Goal: Find specific page/section: Find specific page/section

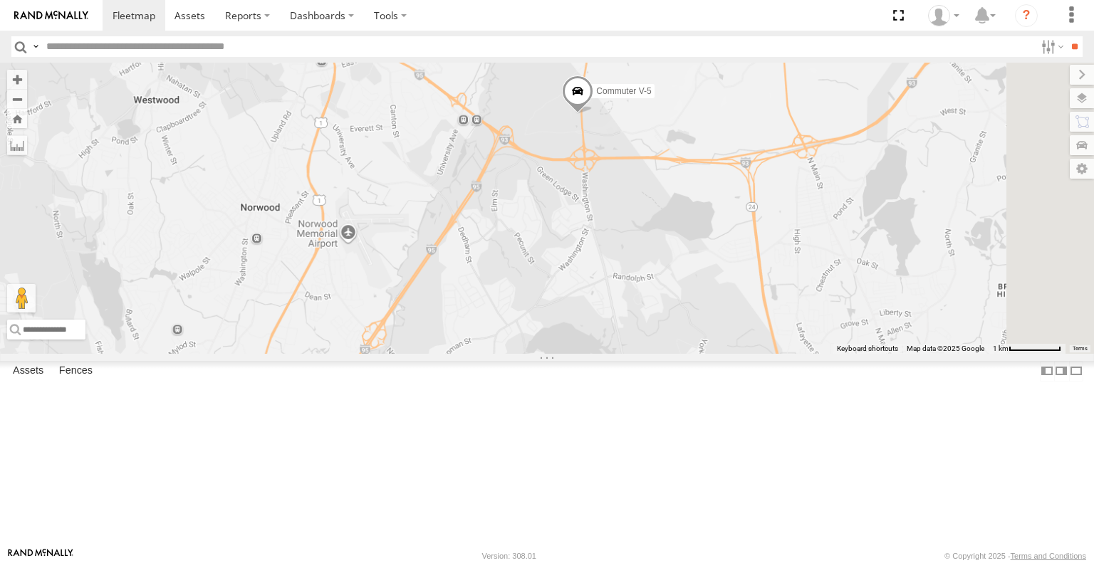
drag, startPoint x: 982, startPoint y: 202, endPoint x: 513, endPoint y: 358, distance: 494.8
click at [513, 353] on div "Commuter V-5 Commuter V-4" at bounding box center [547, 208] width 1094 height 291
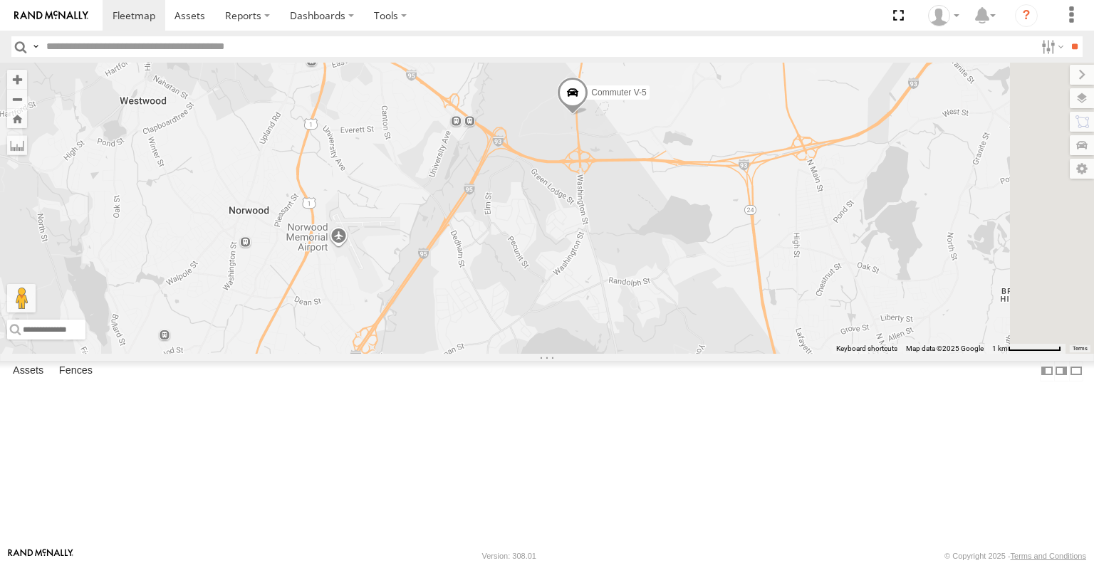
click at [588, 115] on span at bounding box center [572, 96] width 31 height 38
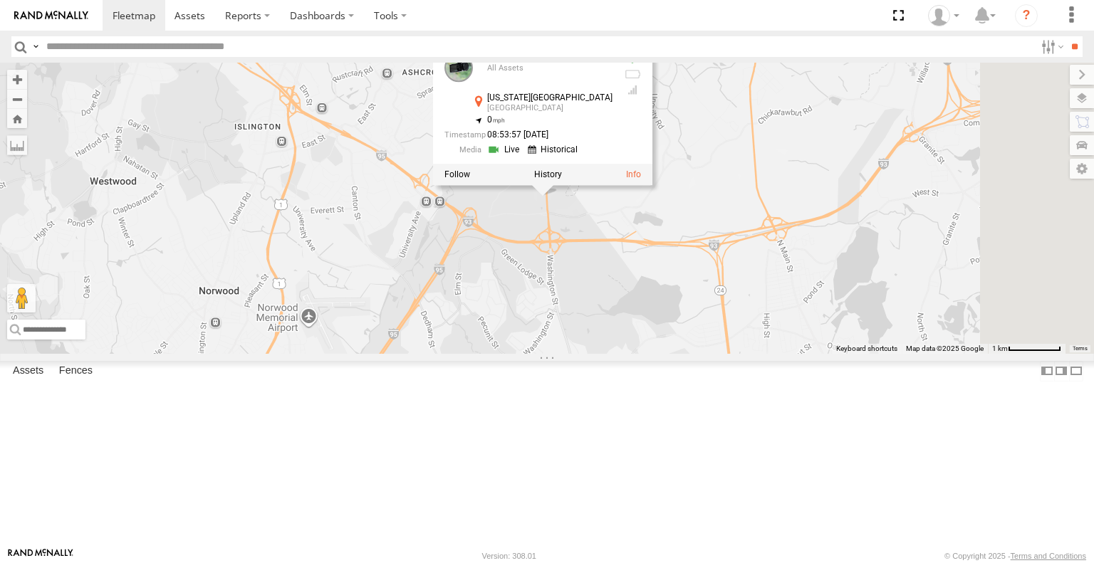
drag, startPoint x: 796, startPoint y: 269, endPoint x: 769, endPoint y: 334, distance: 70.2
click at [769, 334] on div "Commuter V-5 Commuter V-4 Commuter V-5 All Assets Washington St Canton 42.21137…" at bounding box center [547, 208] width 1094 height 291
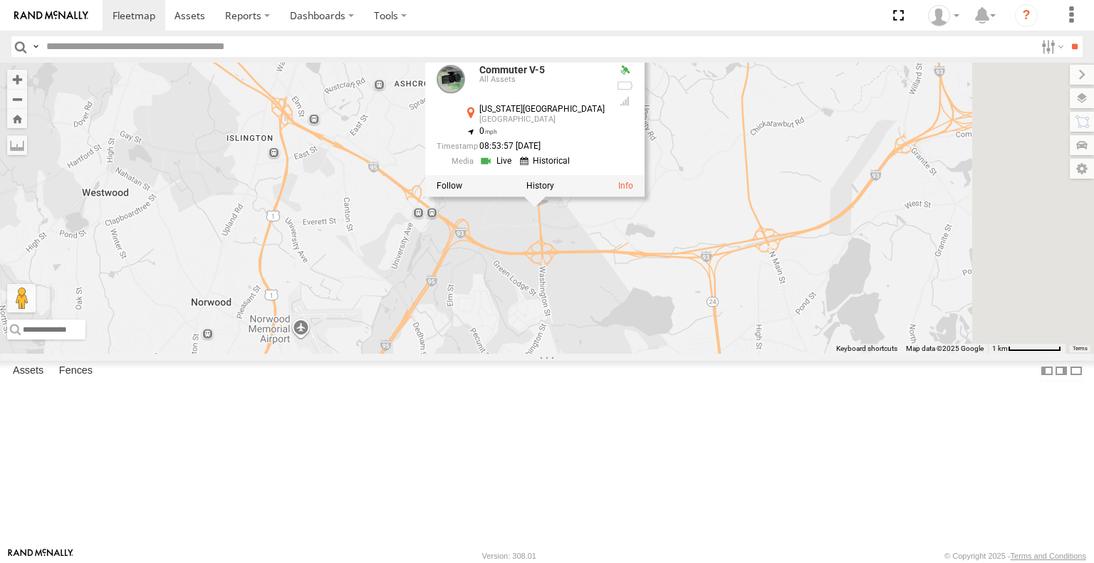
click at [0, 0] on div at bounding box center [0, 0] width 0 height 0
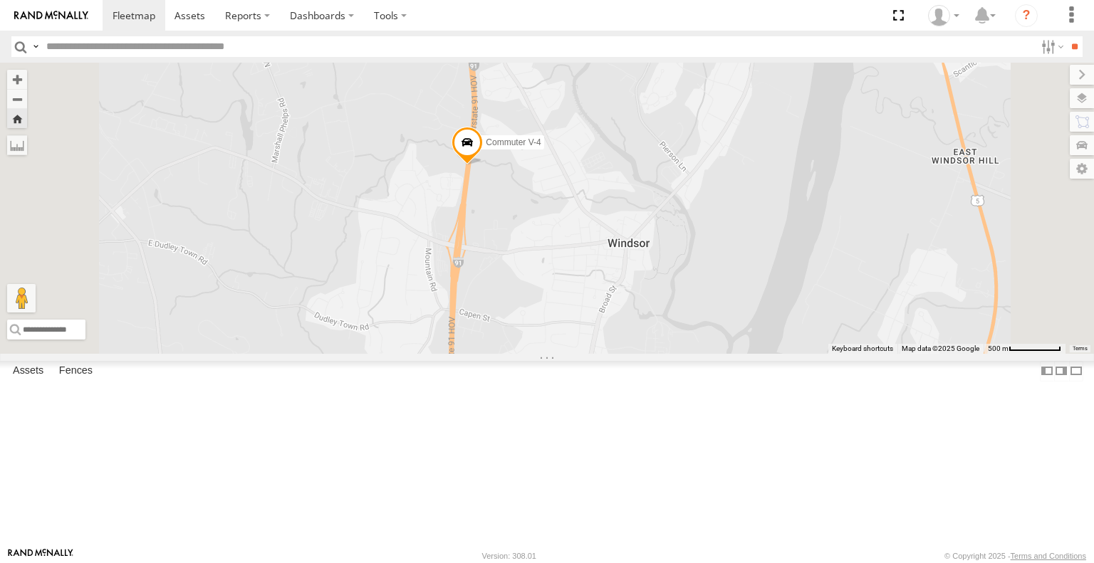
click at [483, 166] on span at bounding box center [467, 146] width 31 height 38
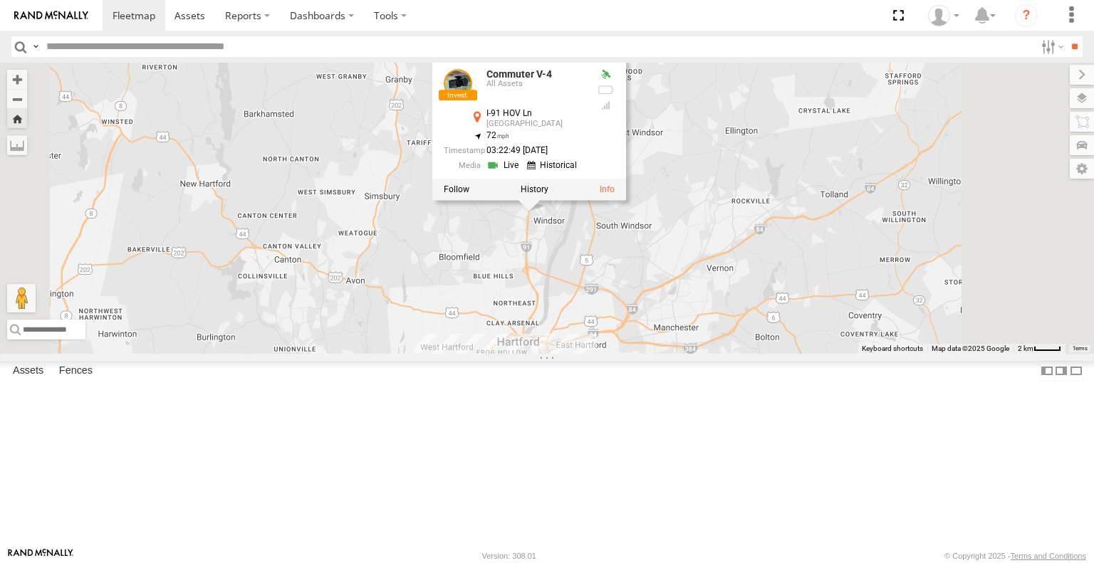
click at [472, 98] on link at bounding box center [458, 83] width 28 height 28
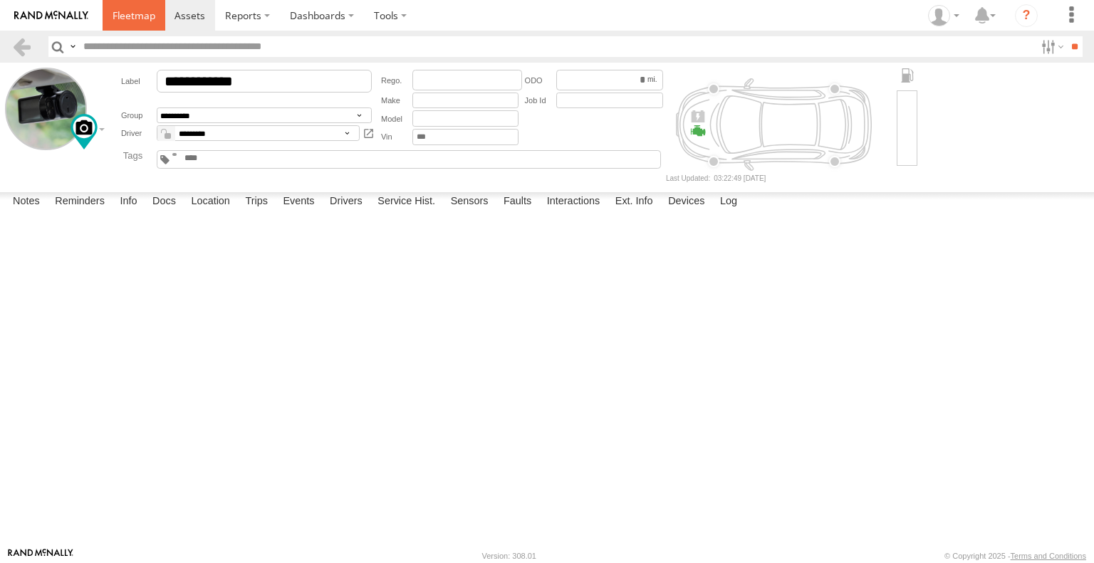
click at [134, 16] on span at bounding box center [134, 16] width 43 height 14
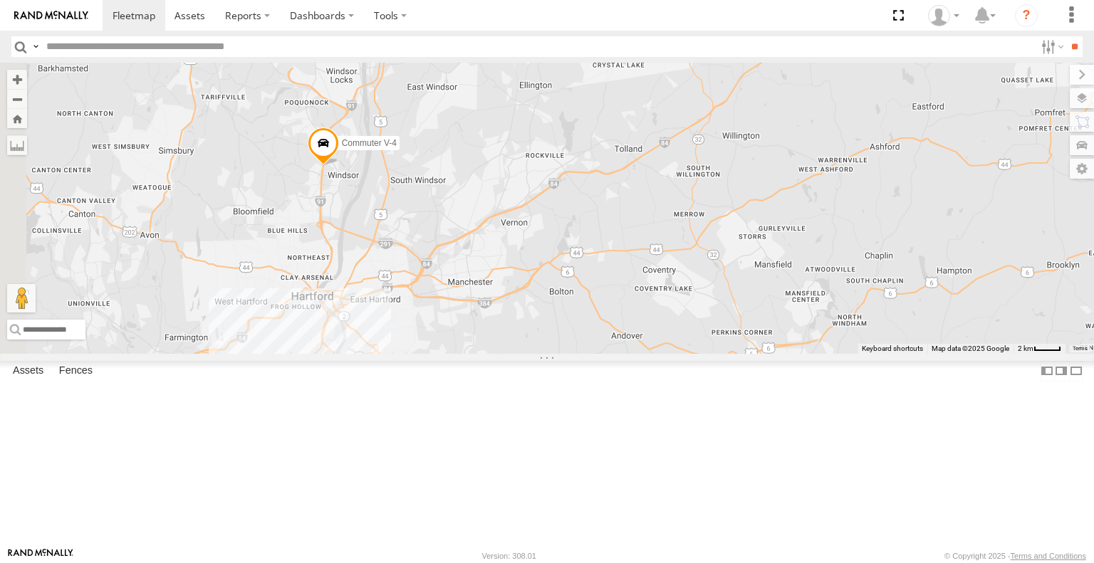
drag, startPoint x: 630, startPoint y: 330, endPoint x: 734, endPoint y: 250, distance: 130.5
click at [734, 250] on div "Commuter V-5 Commuter V-4" at bounding box center [547, 208] width 1094 height 291
click at [399, 147] on span "Commuter V-4" at bounding box center [371, 142] width 55 height 10
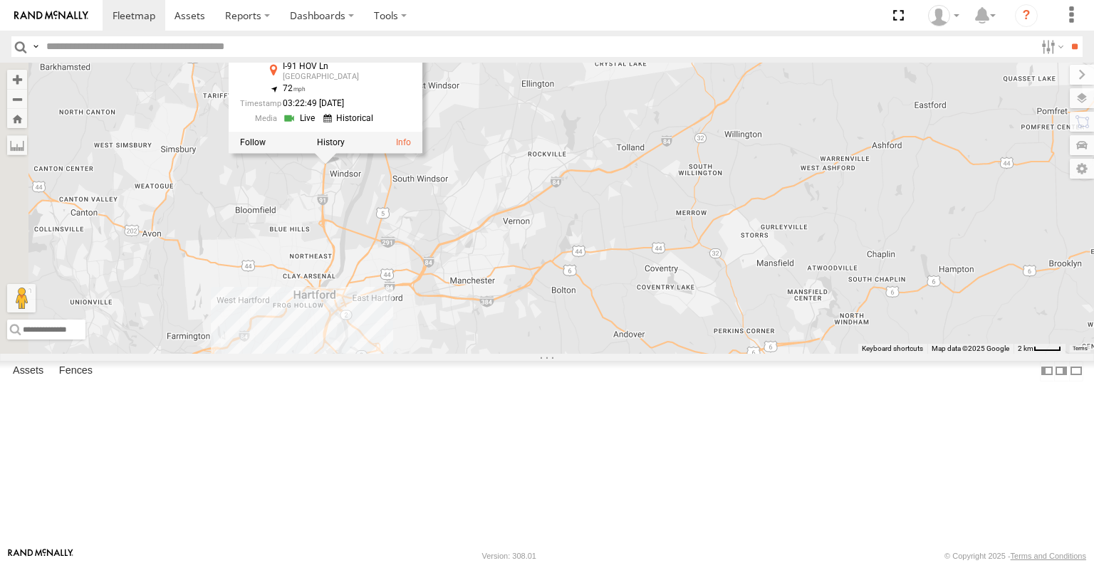
click at [761, 333] on div "2 Commuter V-4 Commuter V-4 All Assets I-91 HOV Ln Windsor 41.85956 , -72.66312…" at bounding box center [547, 208] width 1094 height 291
